Goal: Task Accomplishment & Management: Manage account settings

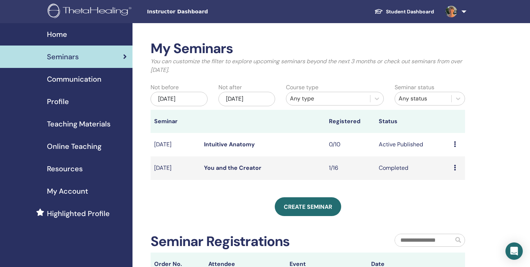
click at [455, 143] on icon at bounding box center [455, 144] width 2 height 6
click at [449, 159] on li "Edit" at bounding box center [452, 159] width 39 height 11
click at [232, 146] on link "Intuitive Anatomy" at bounding box center [229, 144] width 51 height 8
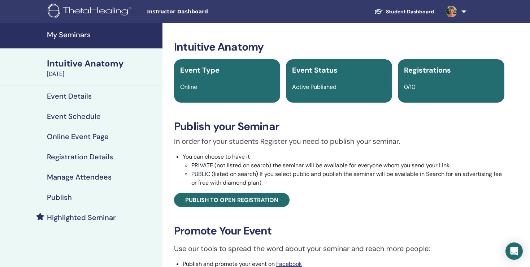
click at [90, 118] on h4 "Event Schedule" at bounding box center [74, 116] width 54 height 9
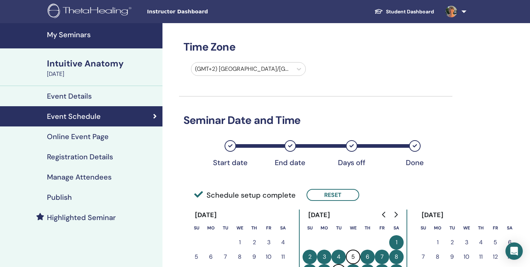
click at [82, 157] on h4 "Registration Details" at bounding box center [80, 156] width 66 height 9
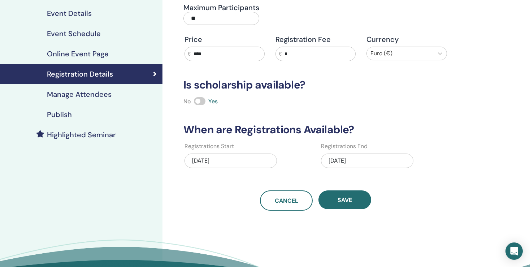
scroll to position [91, 0]
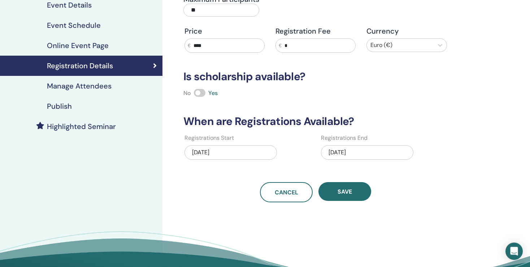
click at [349, 151] on div "[DATE]" at bounding box center [367, 152] width 92 height 14
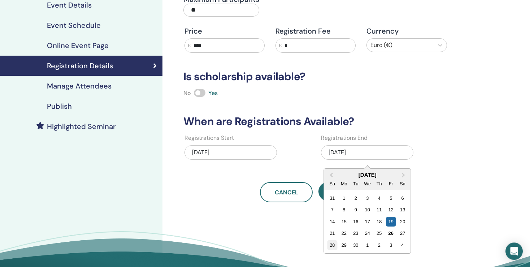
click at [331, 246] on div "28" at bounding box center [332, 245] width 10 height 10
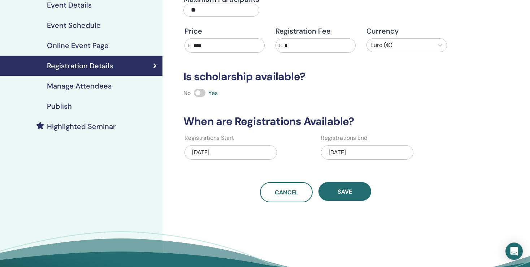
click at [349, 146] on div "[DATE]" at bounding box center [367, 152] width 92 height 14
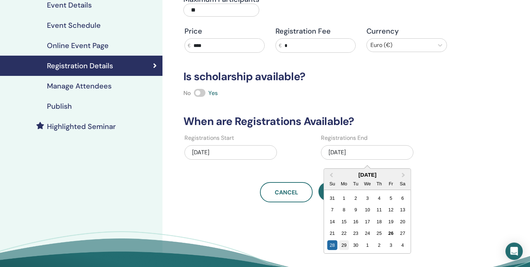
click at [345, 244] on div "29" at bounding box center [344, 245] width 10 height 10
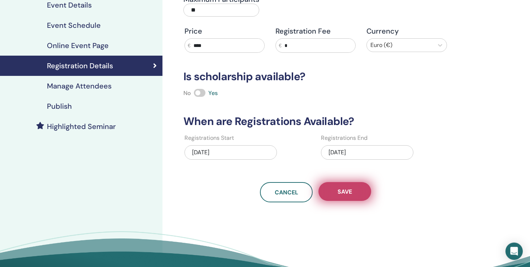
click at [340, 192] on span "Save" at bounding box center [345, 192] width 14 height 8
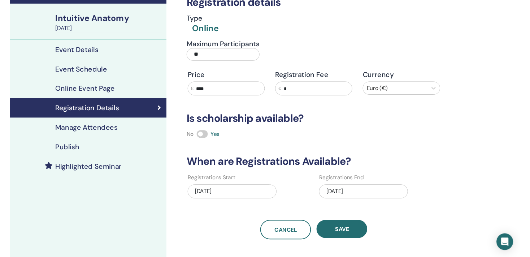
scroll to position [0, 0]
